Goal: Task Accomplishment & Management: Manage account settings

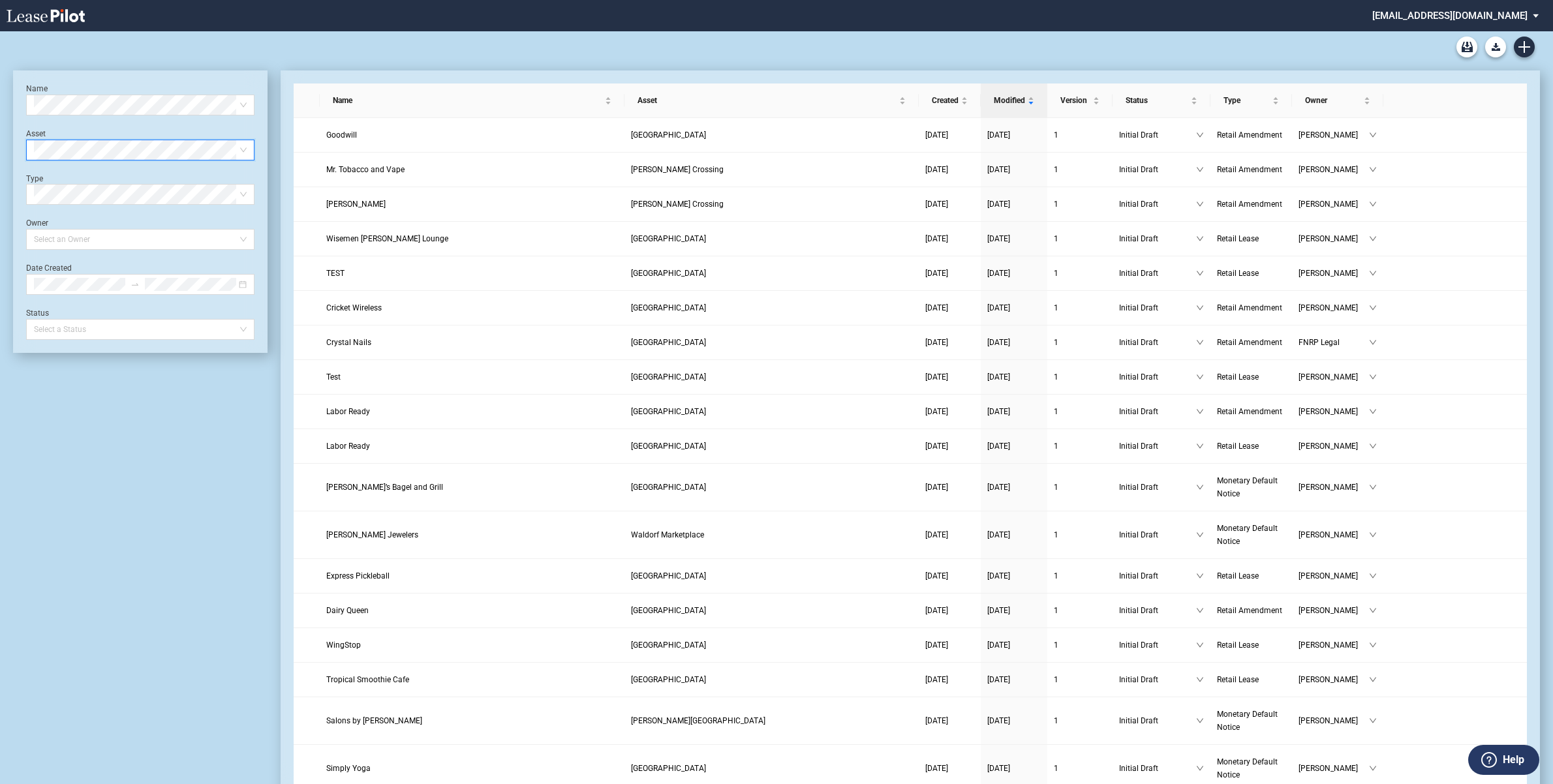
click at [242, 146] on span at bounding box center [140, 150] width 213 height 19
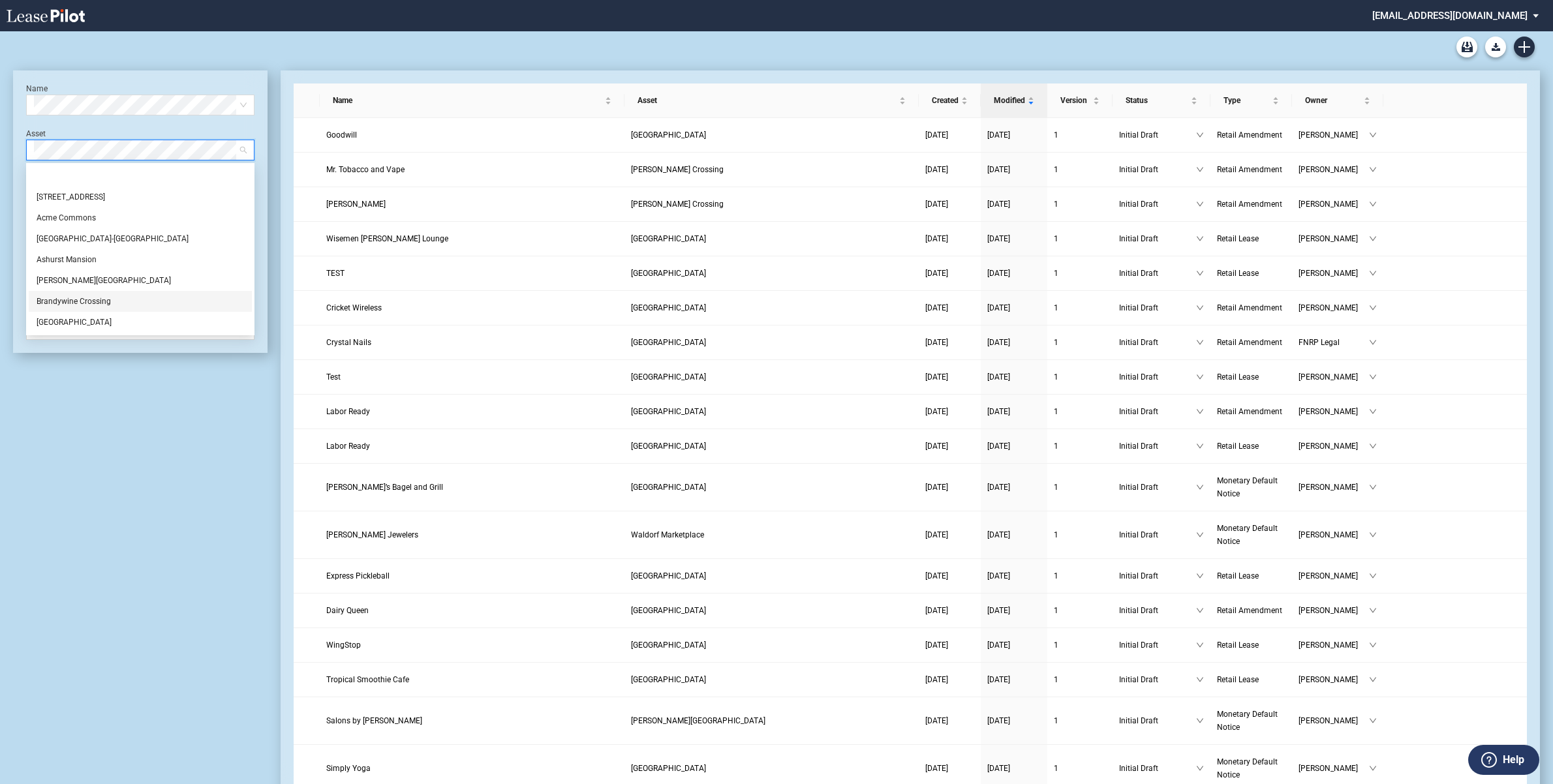
click at [99, 301] on div "Brandywine Crossing" at bounding box center [140, 301] width 208 height 13
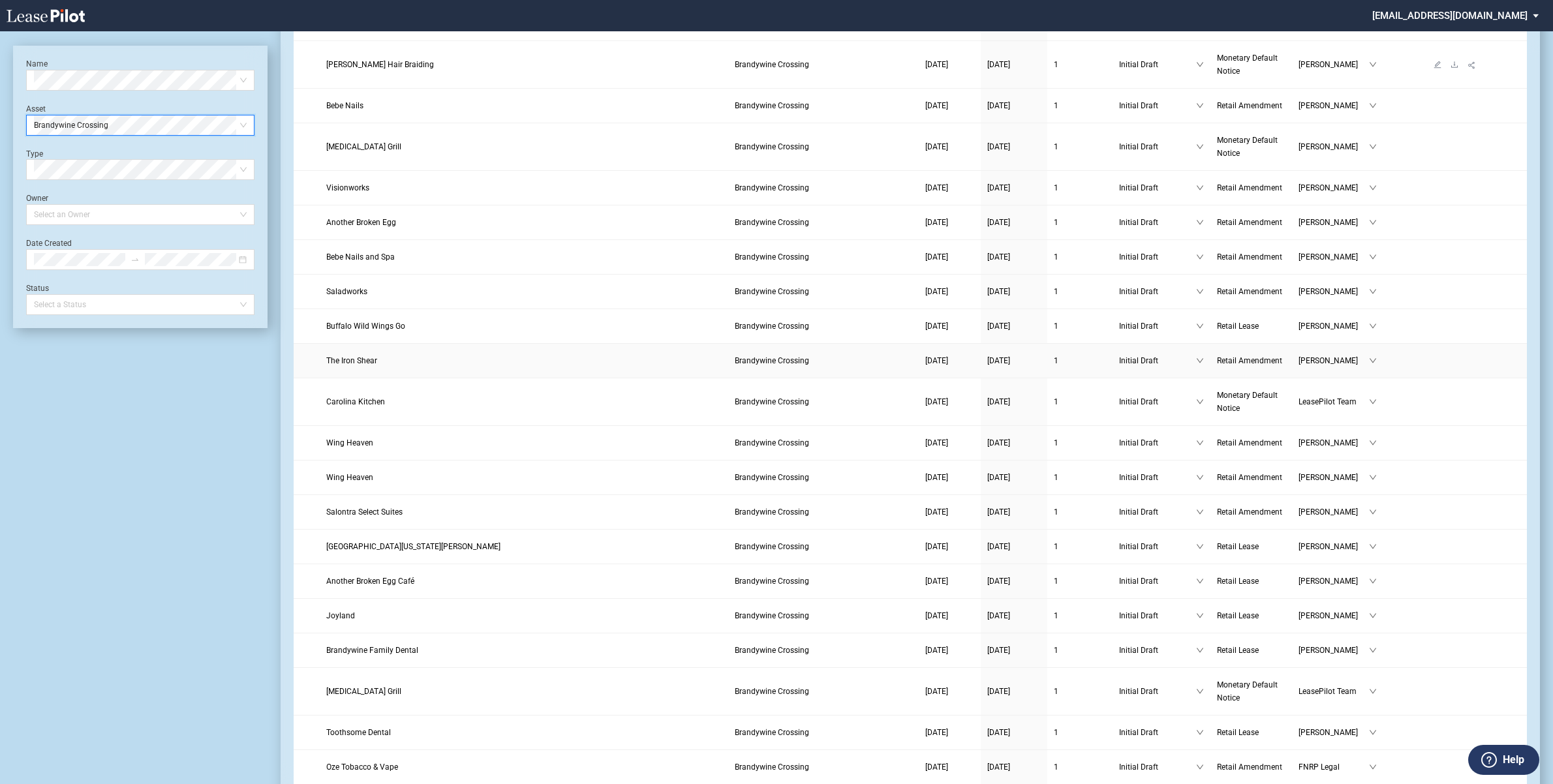
scroll to position [490, 0]
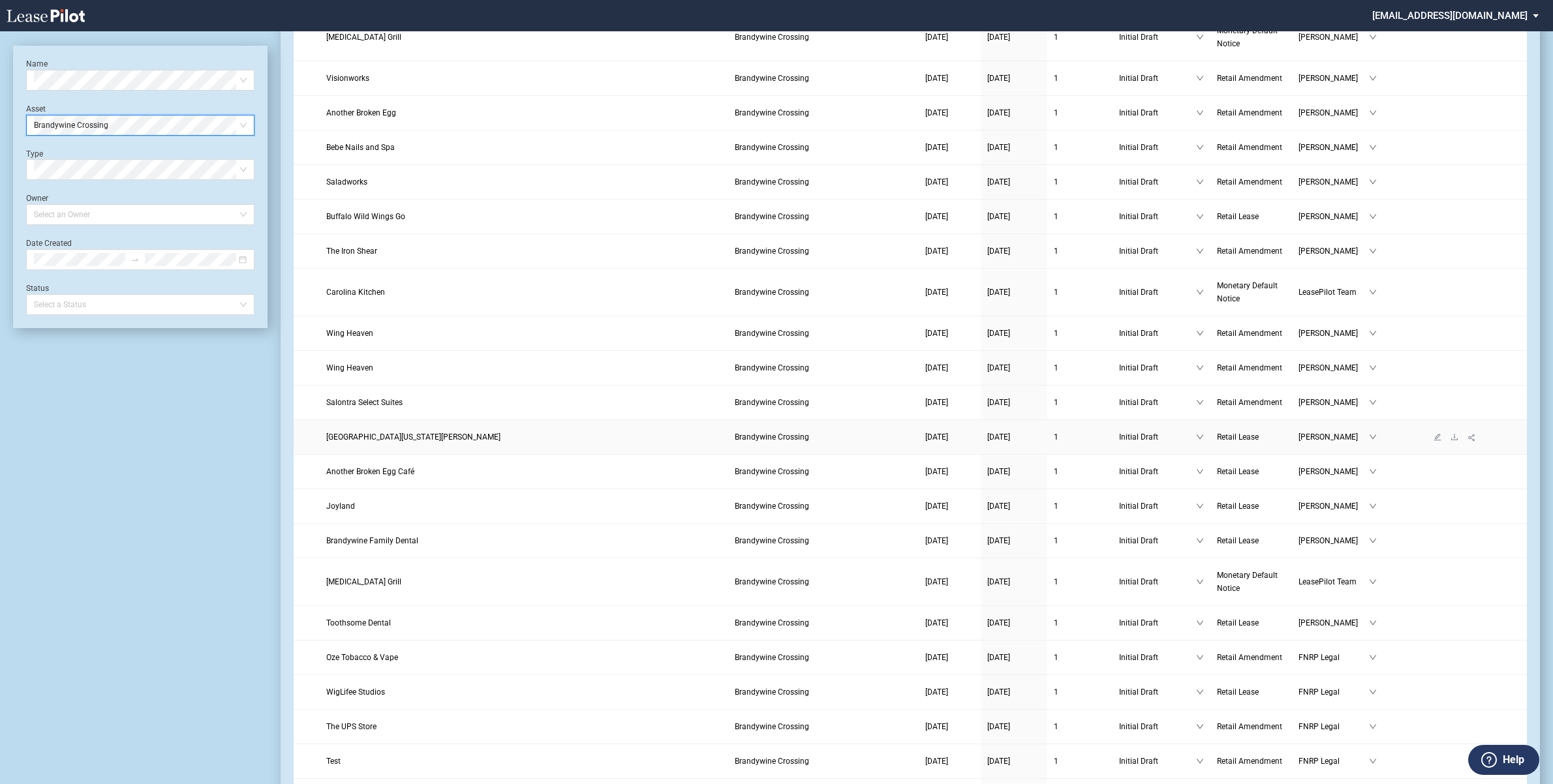
click at [434, 441] on span "[GEOGRAPHIC_DATA][US_STATE][PERSON_NAME]" at bounding box center [413, 437] width 174 height 9
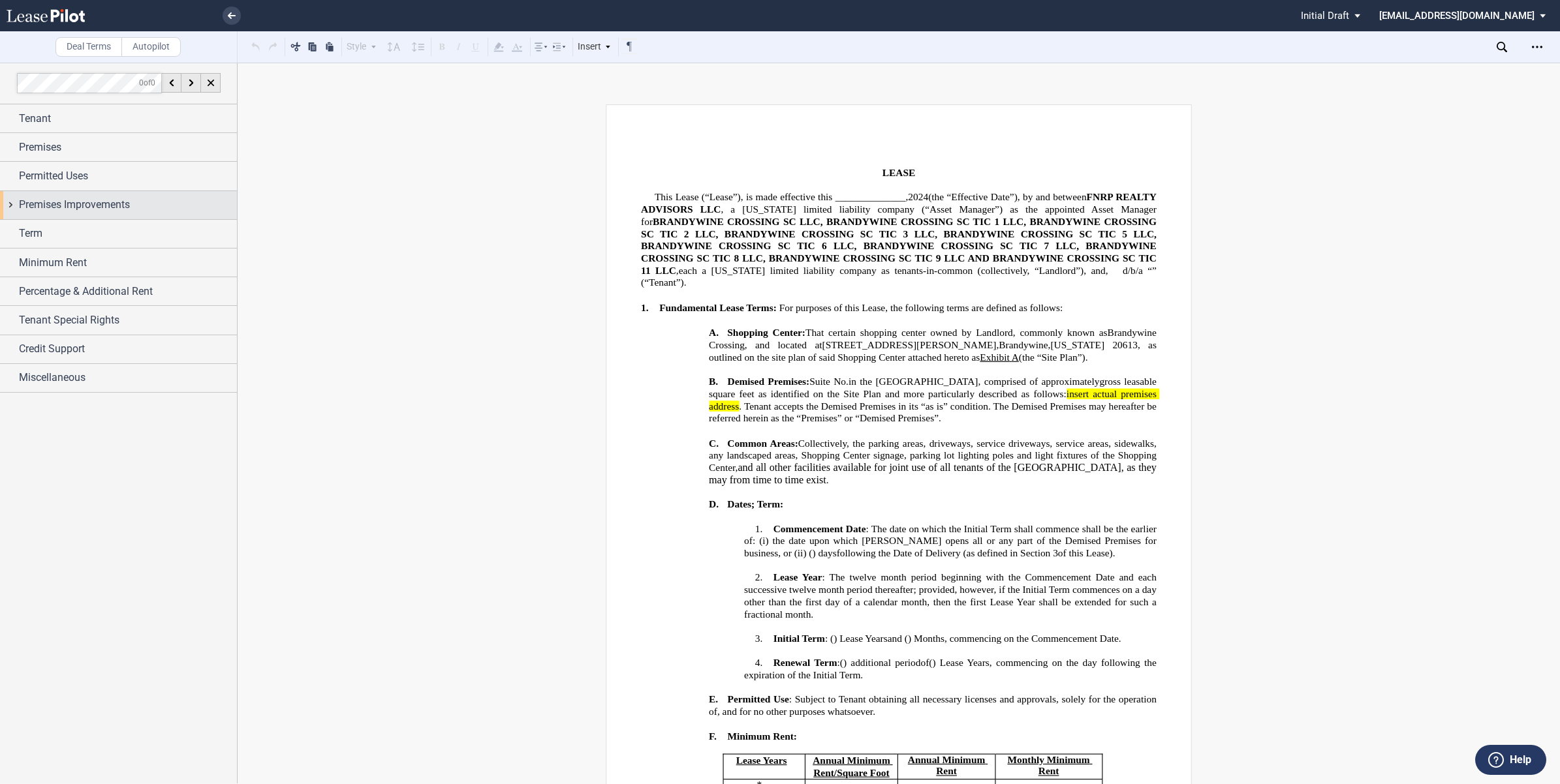
click at [13, 207] on div "Premises Improvements" at bounding box center [118, 205] width 237 height 28
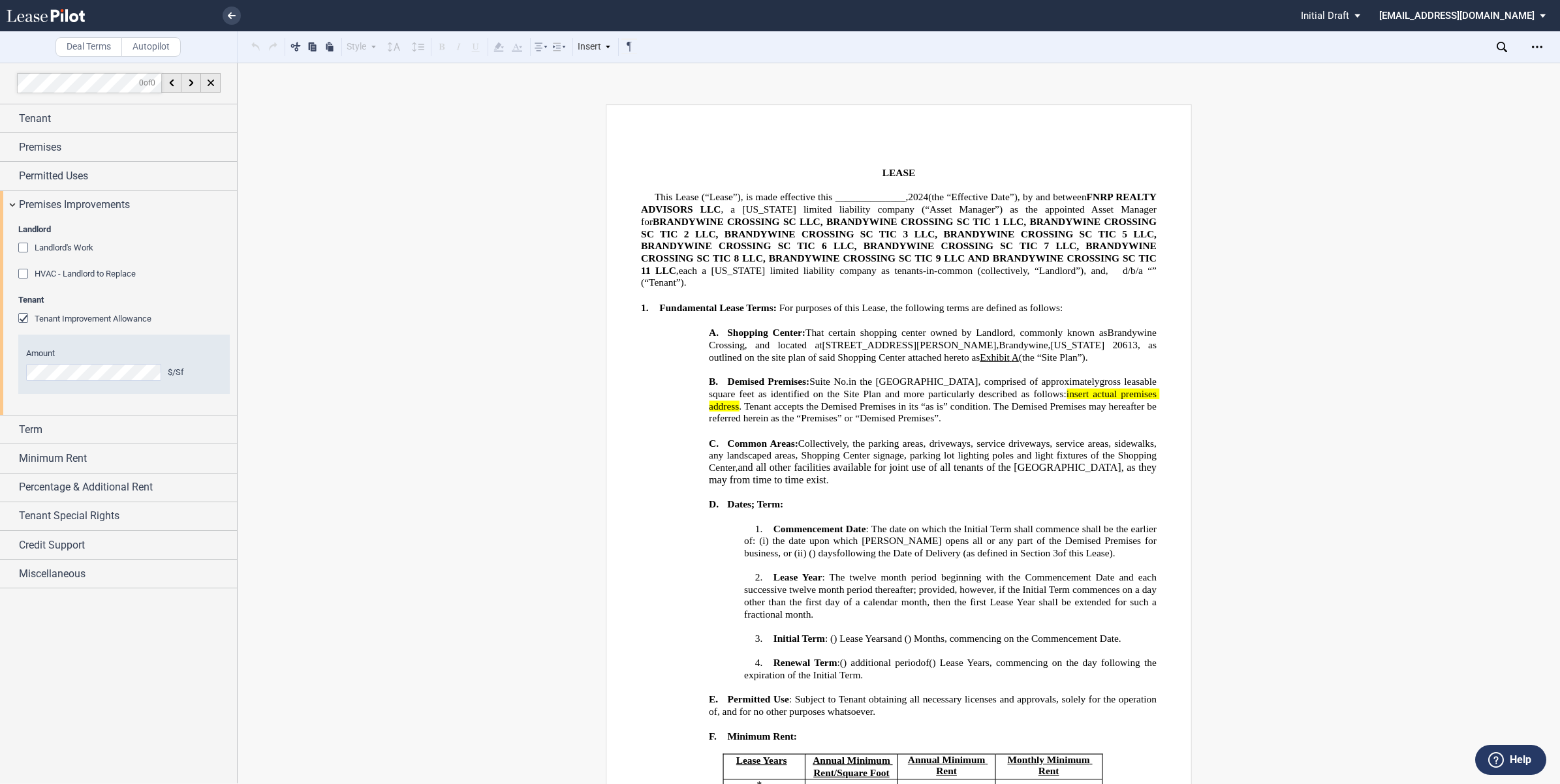
click at [25, 272] on div "HVAC - Landlord to Replace" at bounding box center [25, 275] width 13 height 13
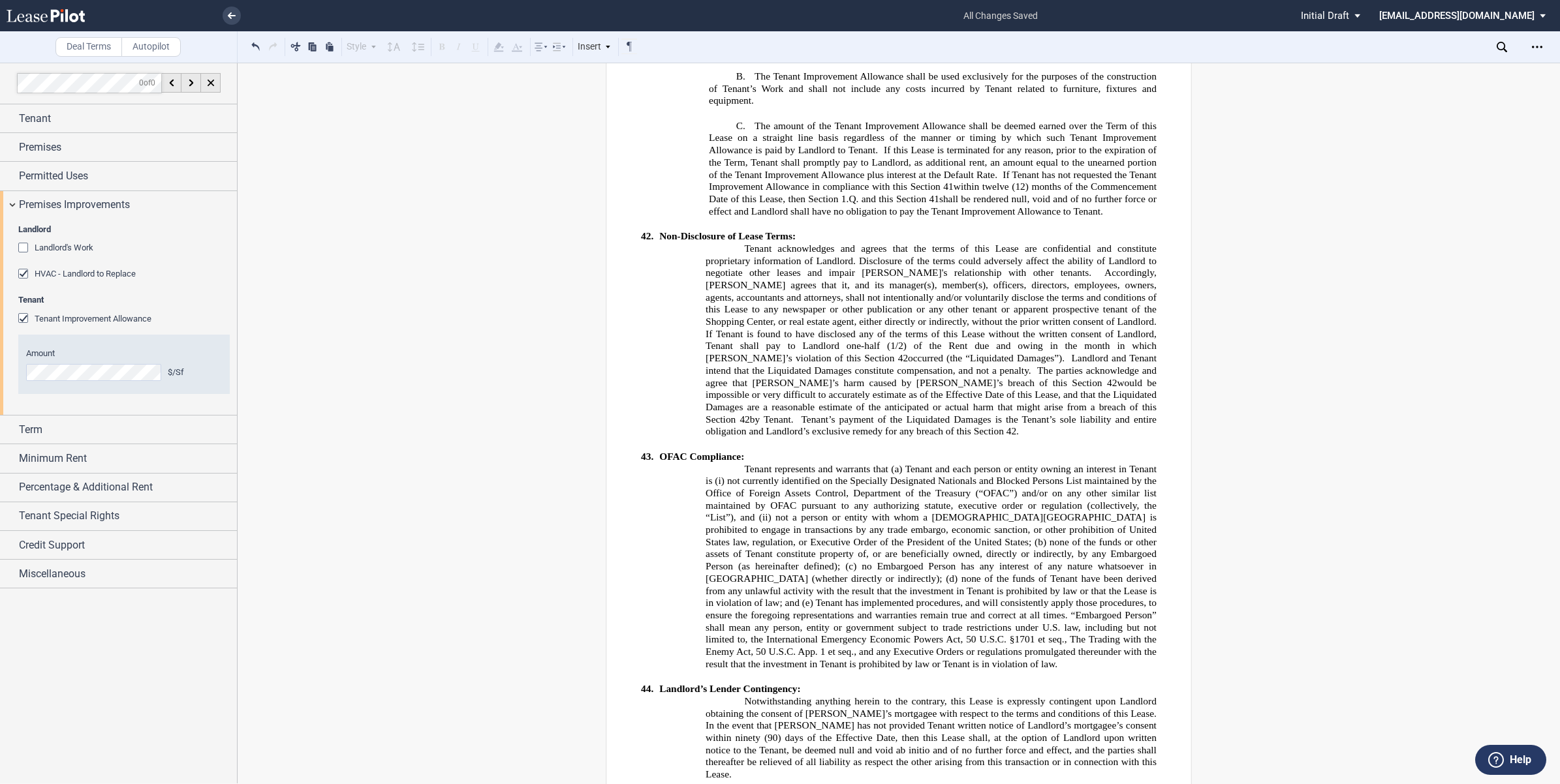
scroll to position [13463, 0]
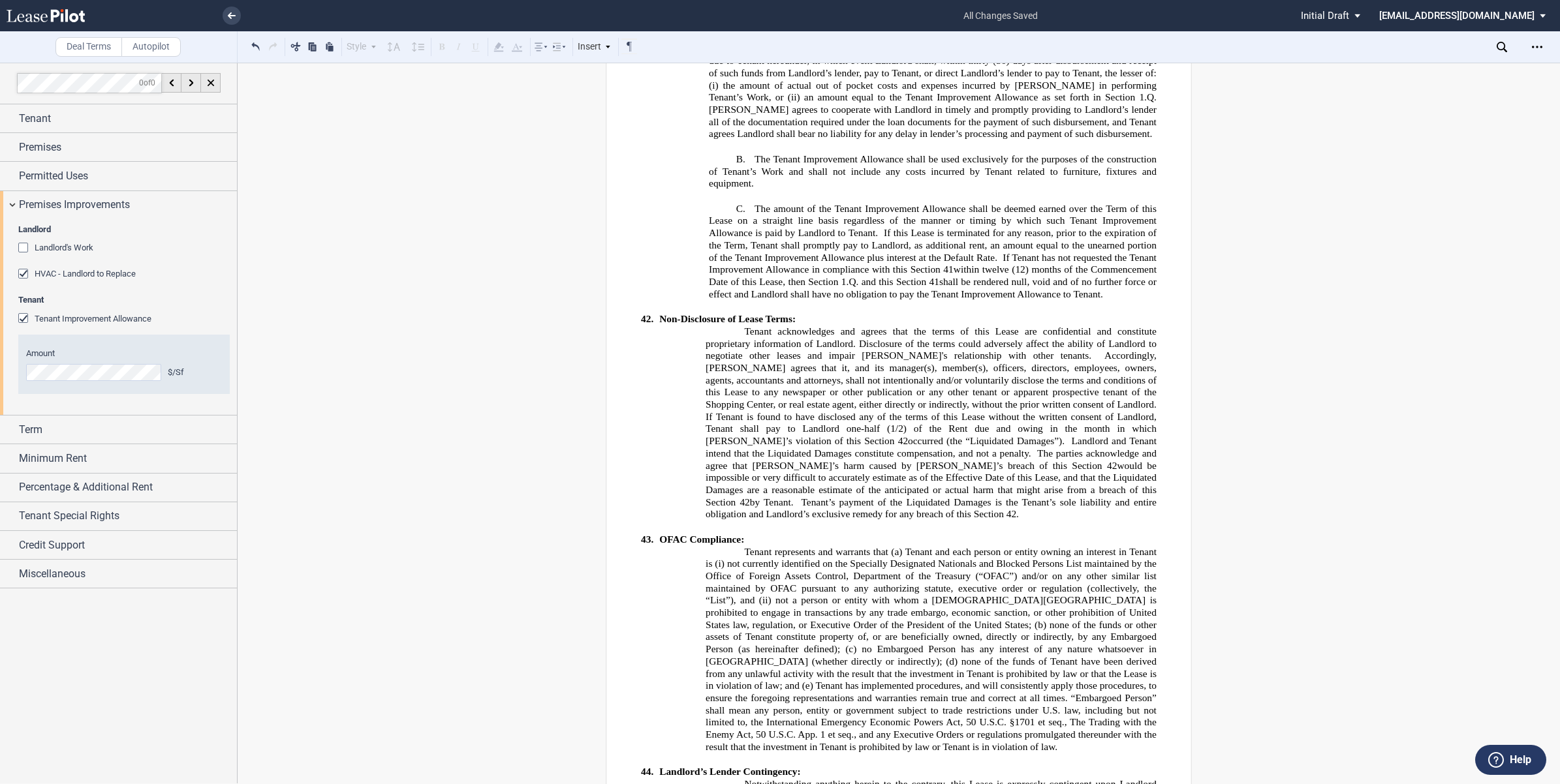
click at [23, 275] on div "HVAC - Landlord to Replace" at bounding box center [25, 275] width 13 height 13
click at [21, 247] on div "Landlord's Work" at bounding box center [25, 249] width 13 height 13
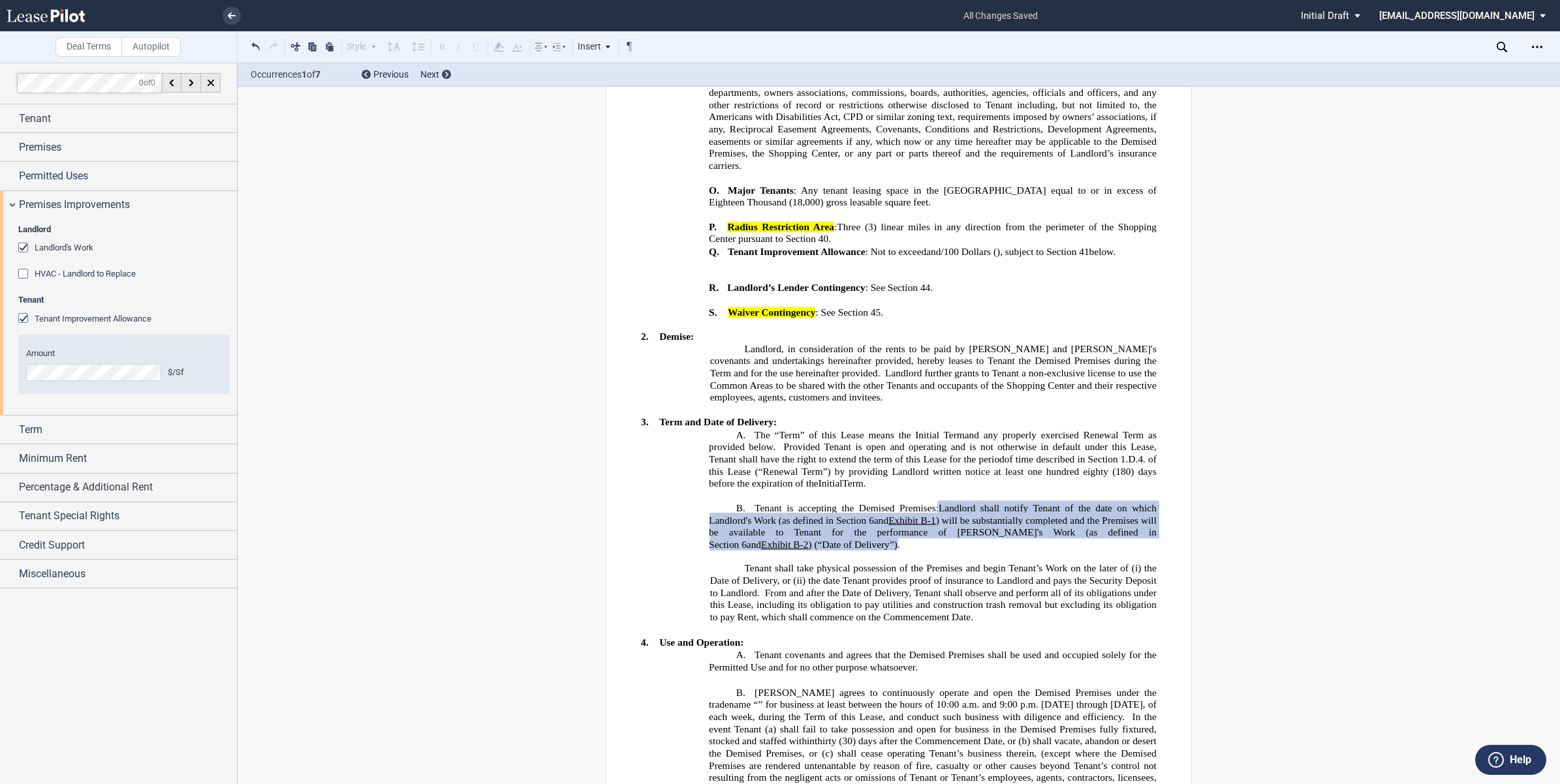
scroll to position [1549, 0]
